Goal: Ask a question

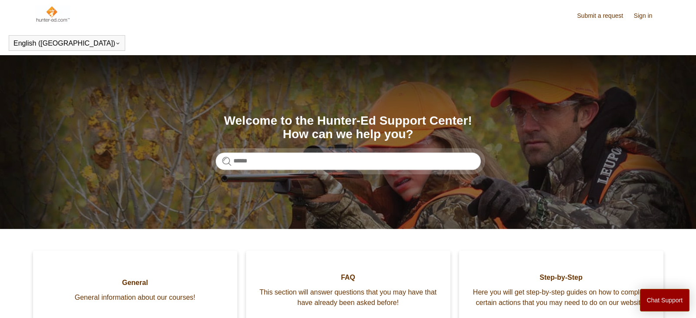
click at [602, 17] on link "Submit a request" at bounding box center [604, 15] width 55 height 9
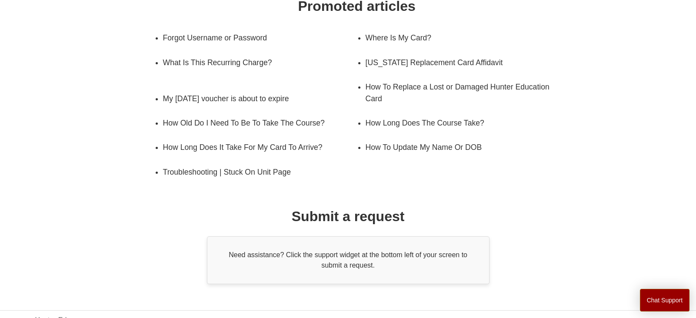
scroll to position [167, 0]
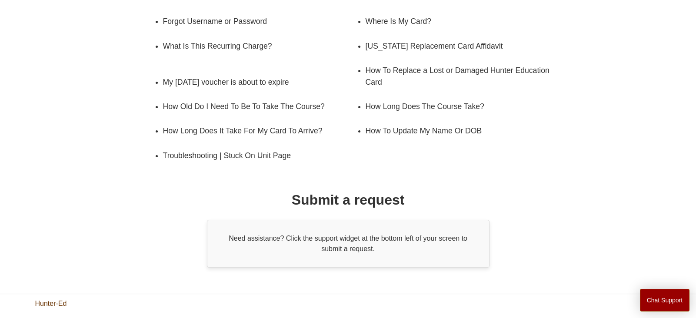
click at [47, 301] on link "Hunter-Ed" at bounding box center [51, 304] width 32 height 10
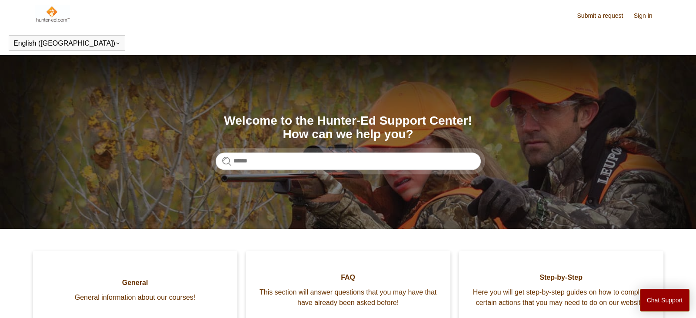
click at [587, 15] on link "Submit a request" at bounding box center [604, 15] width 55 height 9
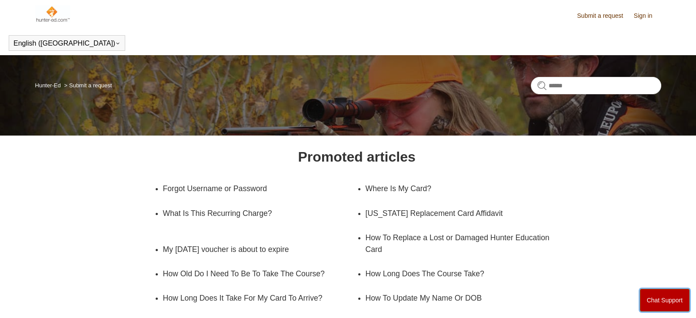
click at [654, 305] on button "Chat Support" at bounding box center [665, 300] width 50 height 23
